Goal: Task Accomplishment & Management: Complete application form

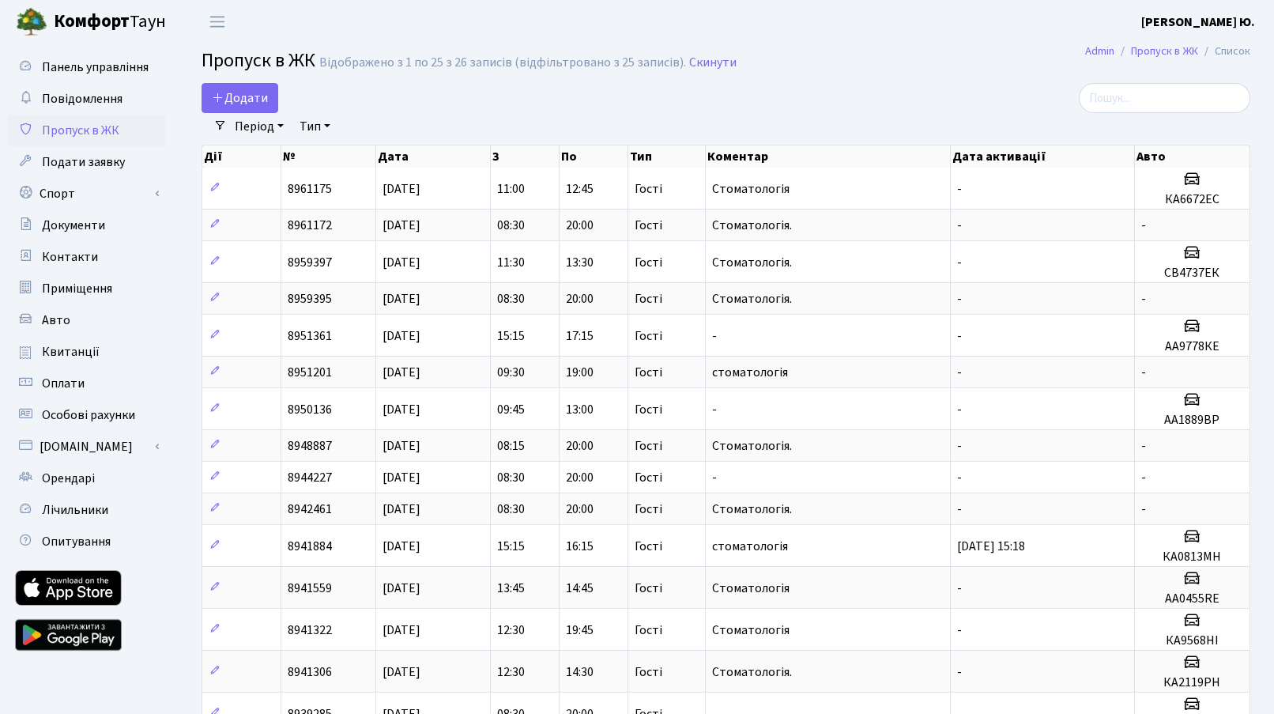
select select "25"
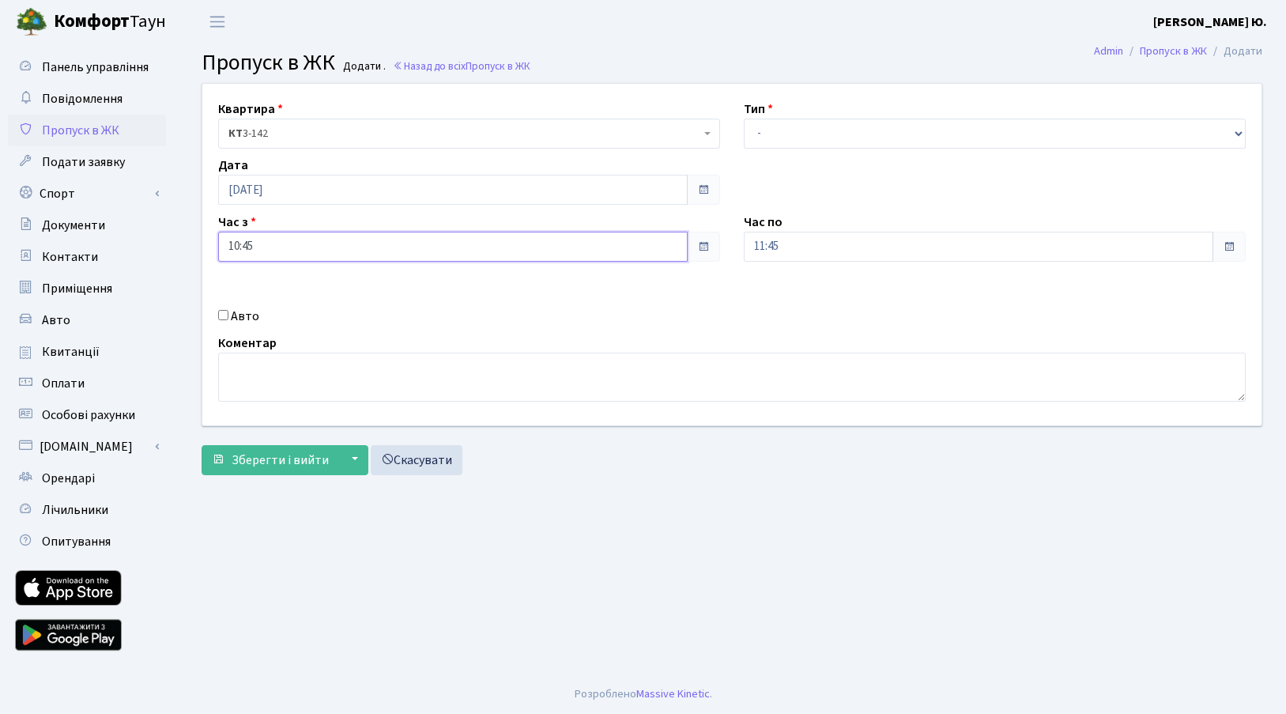
click at [281, 251] on input "10:45" at bounding box center [452, 247] width 469 height 30
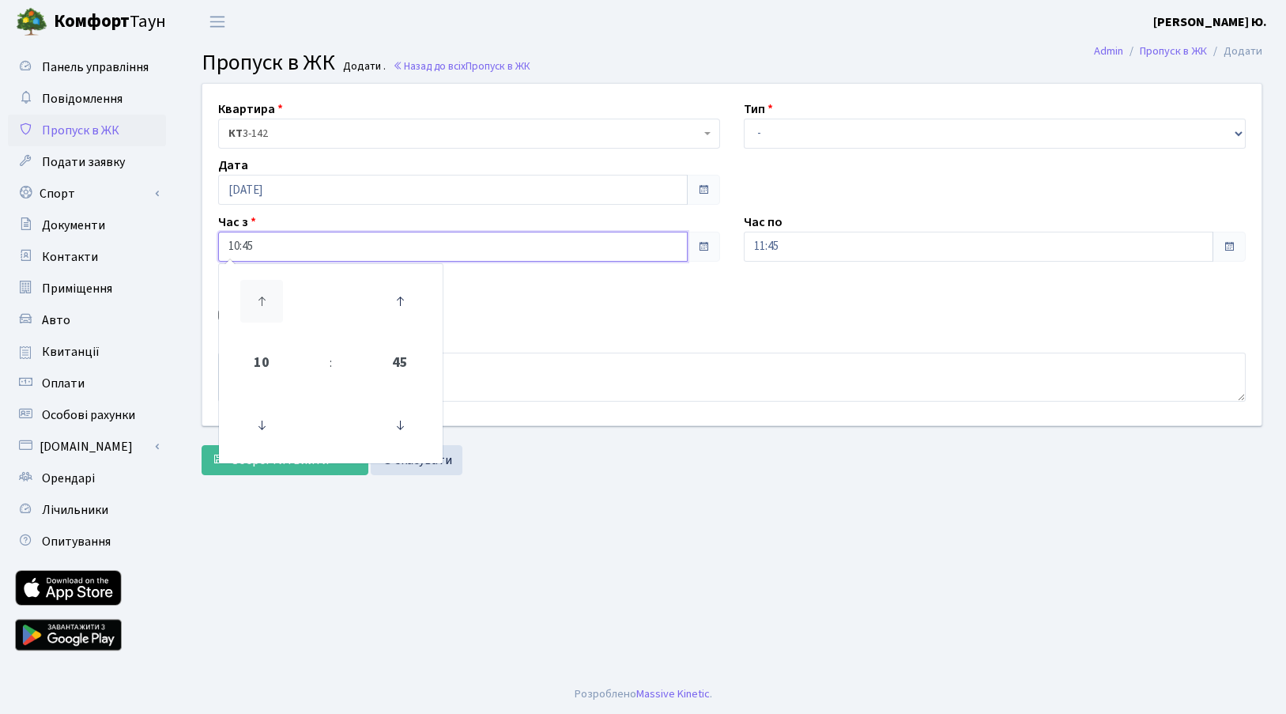
click at [262, 310] on icon at bounding box center [261, 301] width 43 height 43
click at [260, 310] on icon at bounding box center [261, 301] width 43 height 43
click at [249, 420] on icon at bounding box center [261, 425] width 43 height 43
click at [251, 419] on icon at bounding box center [261, 425] width 43 height 43
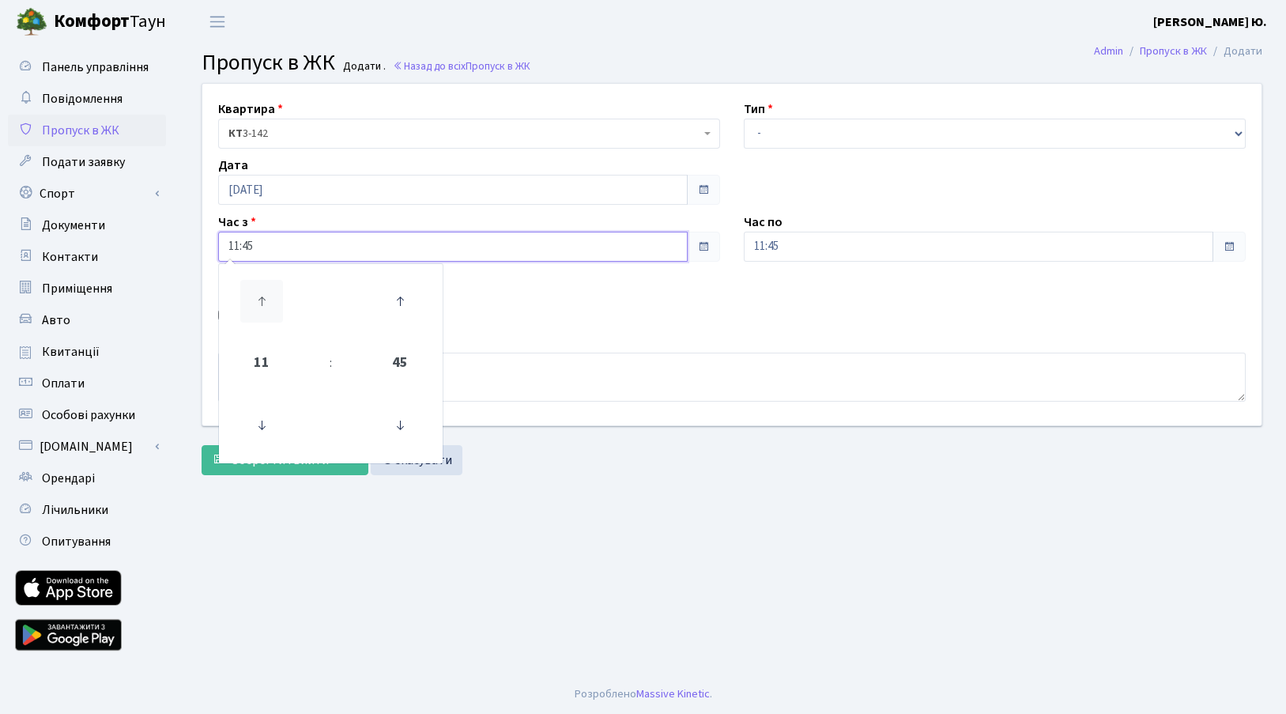
click at [264, 304] on icon at bounding box center [261, 301] width 43 height 43
click at [385, 425] on icon at bounding box center [400, 425] width 43 height 43
type input "12:30"
click at [329, 178] on input "[DATE]" at bounding box center [452, 190] width 469 height 30
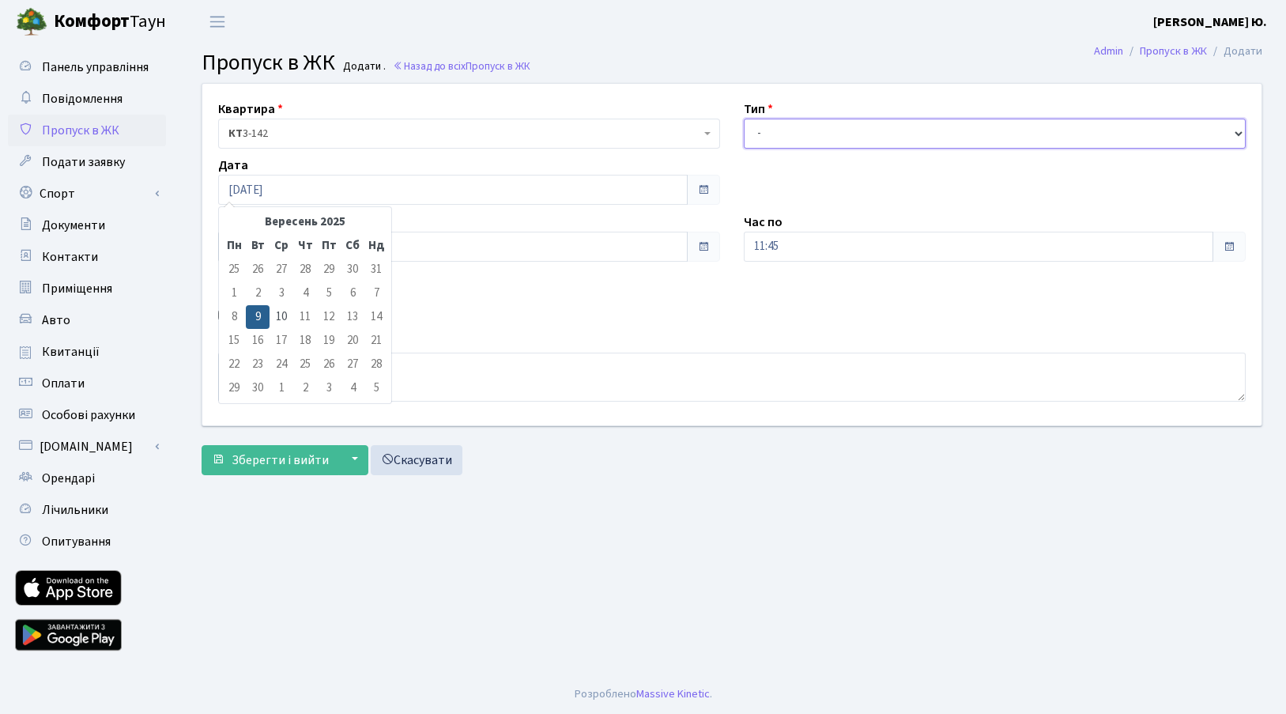
click at [847, 135] on select "- Доставка Таксі Гості Сервіс" at bounding box center [995, 134] width 502 height 30
select select "3"
click at [744, 119] on select "- Доставка Таксі Гості Сервіс" at bounding box center [995, 134] width 502 height 30
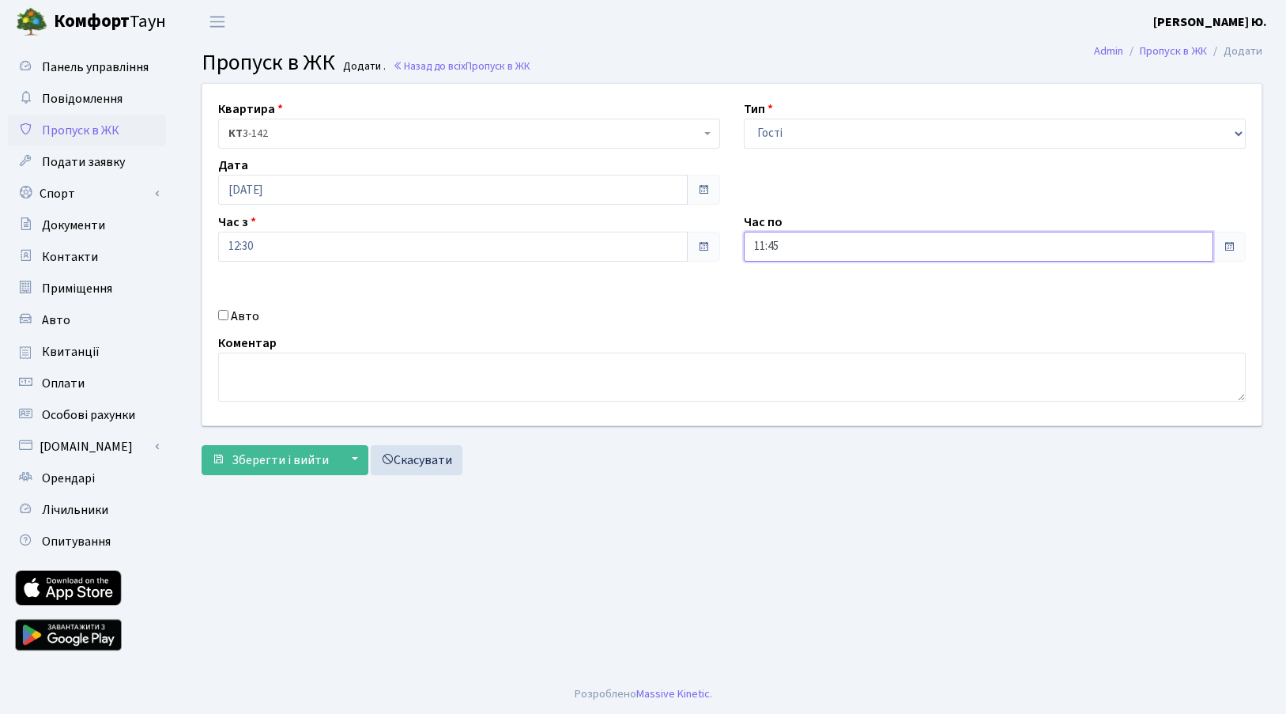
click at [827, 242] on input "11:45" at bounding box center [978, 247] width 469 height 30
click at [776, 285] on icon at bounding box center [787, 301] width 43 height 43
drag, startPoint x: 781, startPoint y: 289, endPoint x: 787, endPoint y: 299, distance: 11.4
click at [782, 291] on icon at bounding box center [787, 301] width 43 height 43
click at [788, 302] on icon at bounding box center [787, 301] width 43 height 43
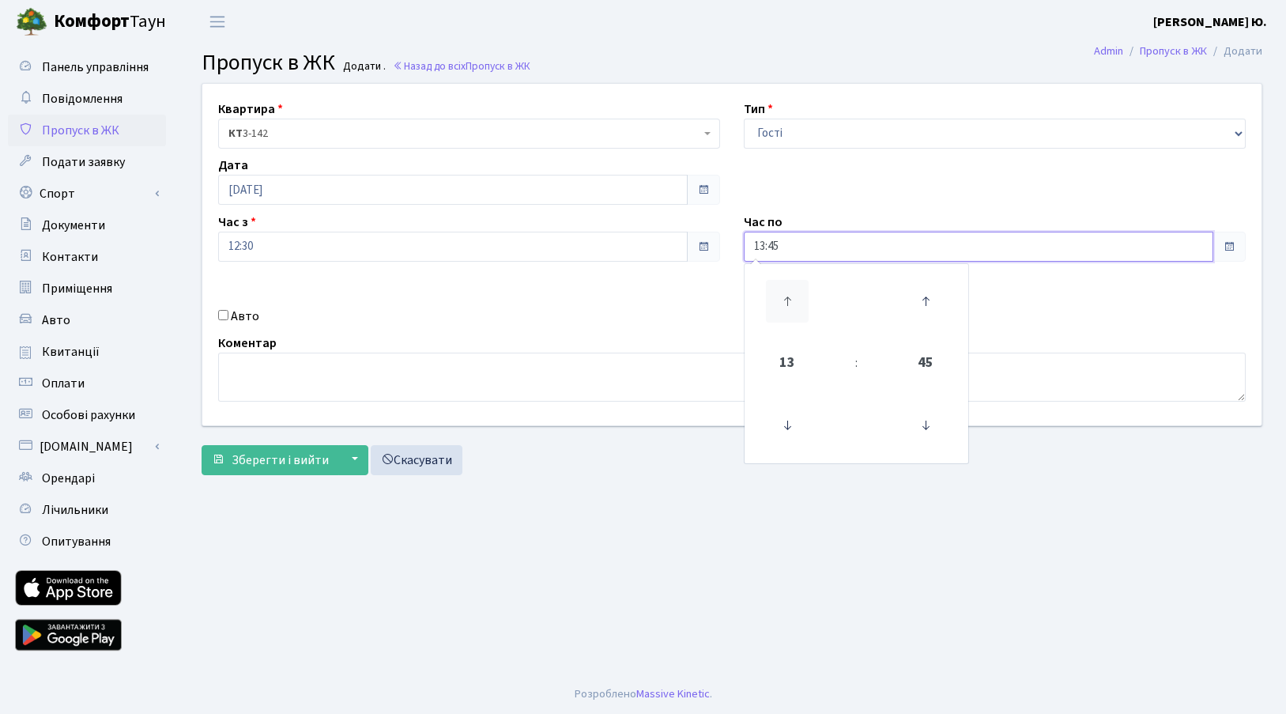
type input "14:45"
click at [541, 391] on textarea at bounding box center [732, 377] width 1028 height 49
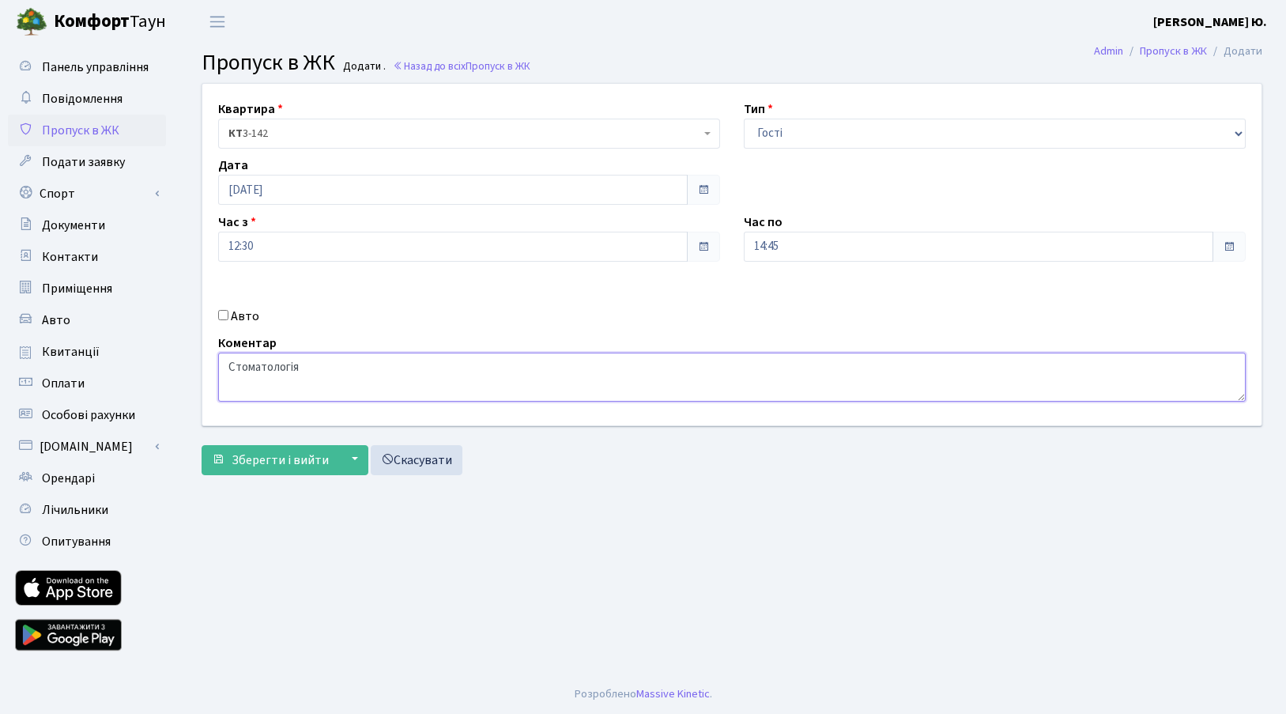
type textarea "Стоматологія"
click at [221, 315] on input "Авто" at bounding box center [223, 315] width 10 height 10
checkbox input "true"
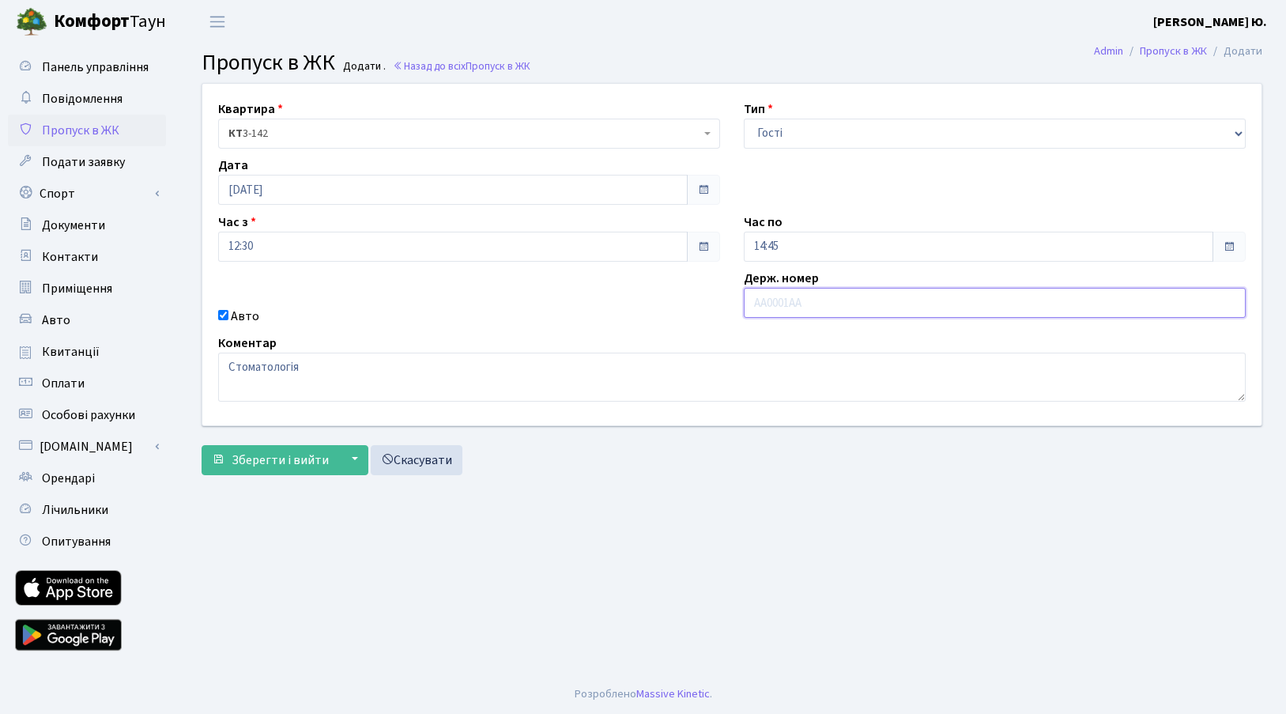
paste input "АС6337ВТ"
type input "АС6337ВТ"
click at [312, 453] on span "Зберегти і вийти" at bounding box center [280, 459] width 97 height 17
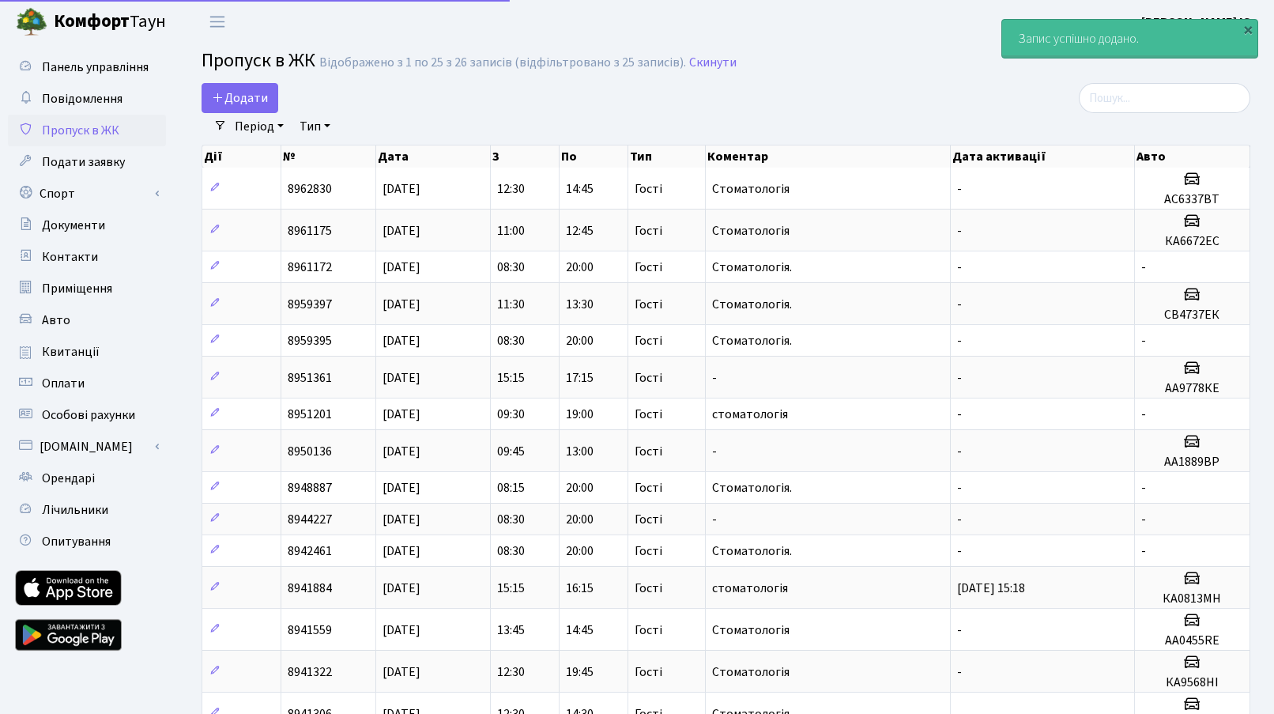
select select "25"
